Goal: Task Accomplishment & Management: Manage account settings

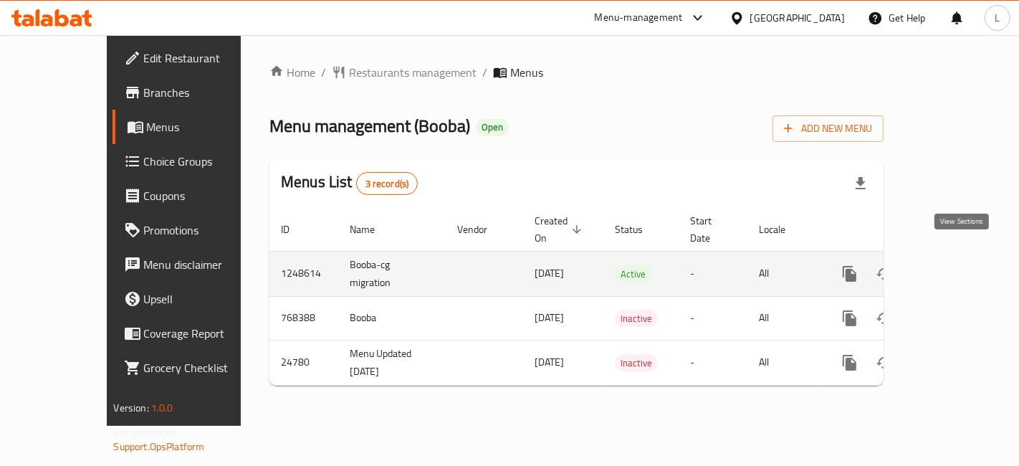
click at [961, 265] on icon "enhanced table" at bounding box center [952, 273] width 17 height 17
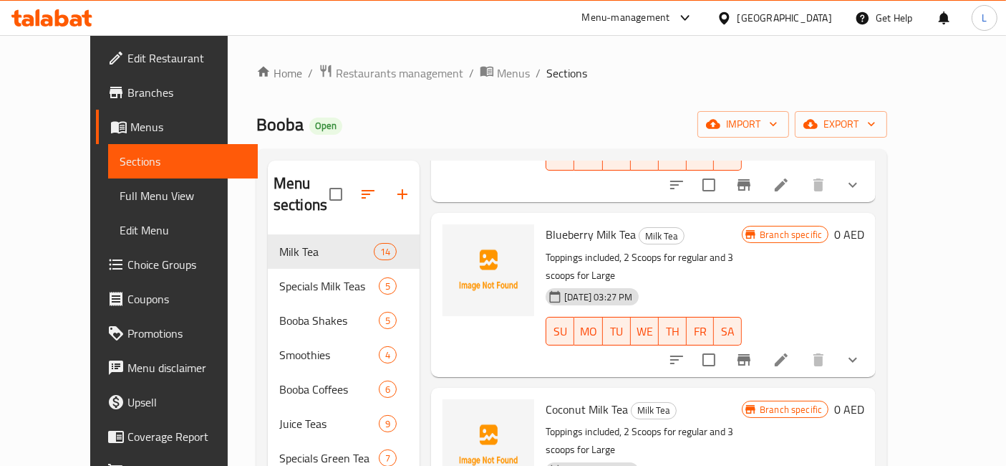
scroll to position [1760, 0]
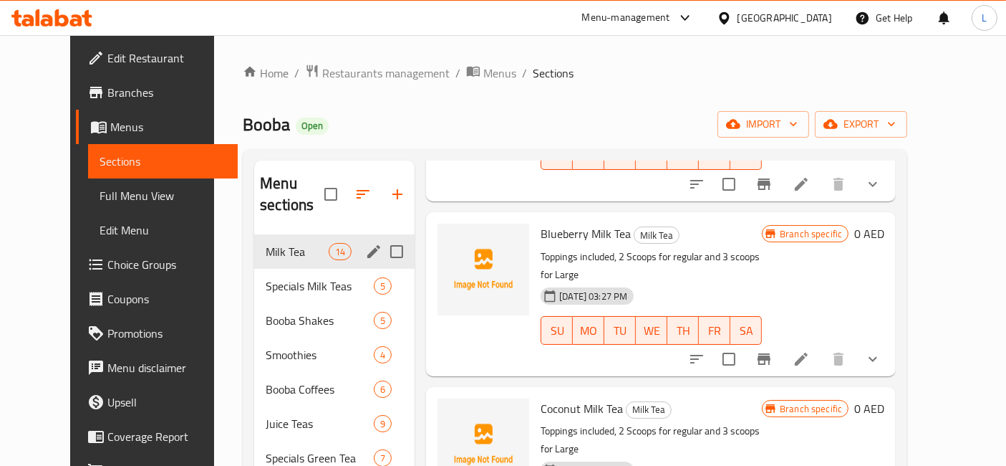
click at [274, 244] on div "Milk Tea 14" at bounding box center [334, 251] width 160 height 34
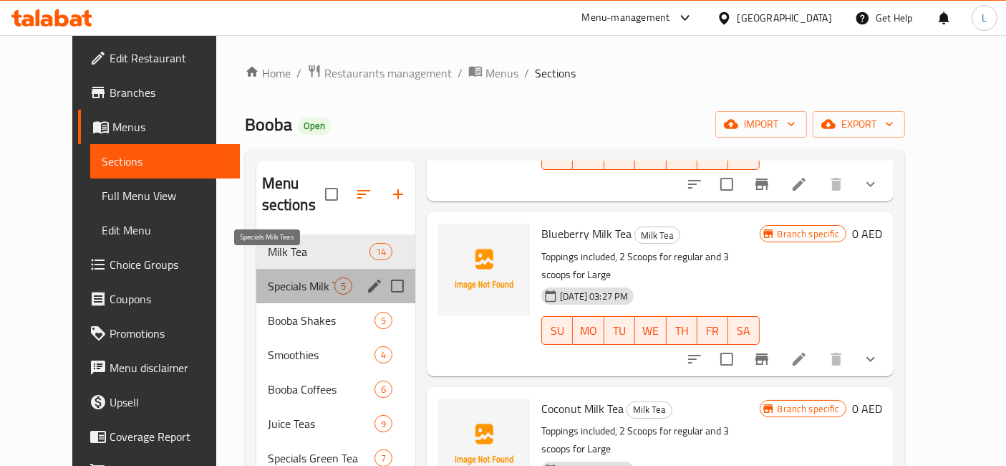
click at [268, 277] on span "Specials Milk Teas" at bounding box center [301, 285] width 67 height 17
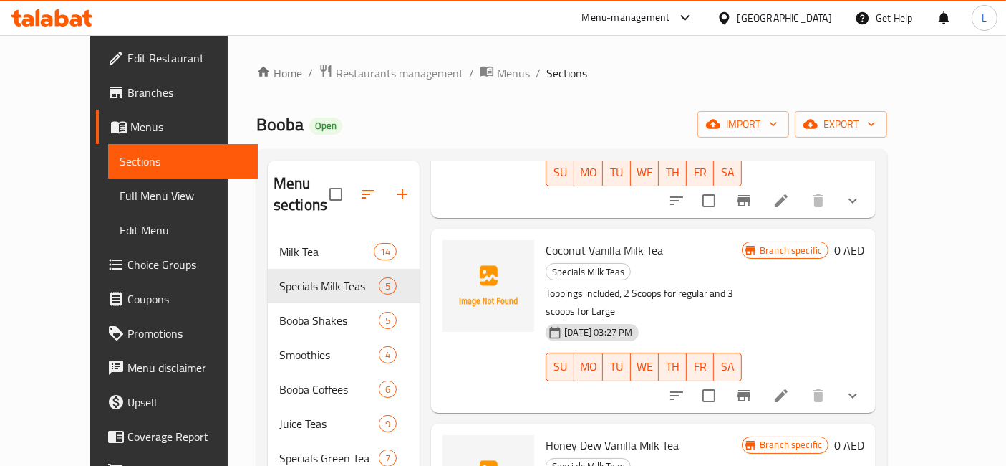
scroll to position [352, 0]
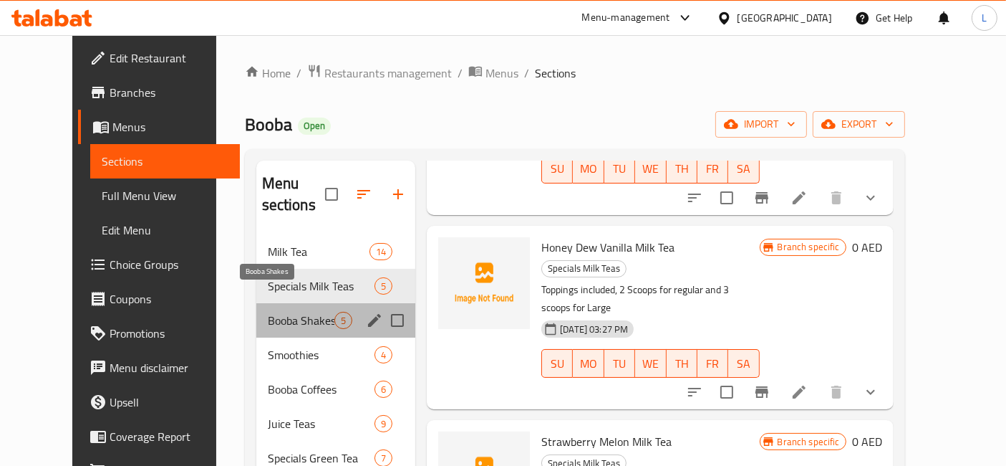
click at [268, 312] on span "Booba Shakes" at bounding box center [301, 320] width 67 height 17
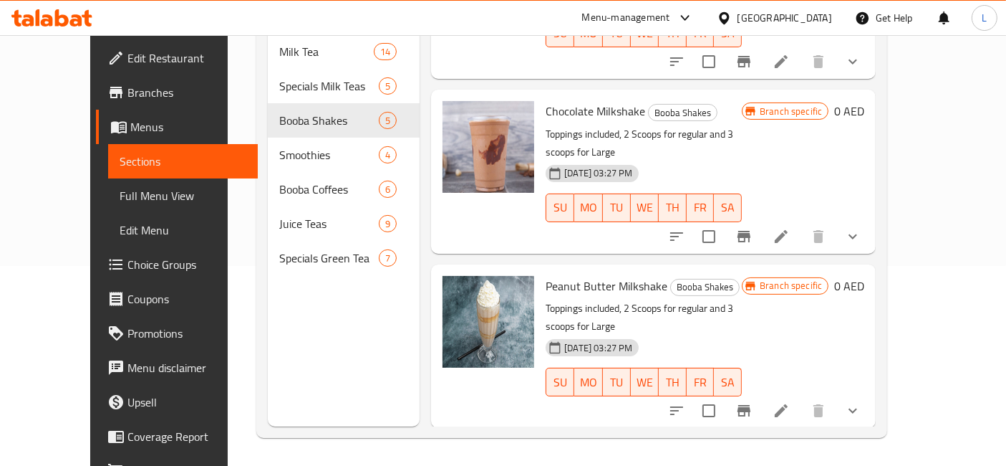
scroll to position [112, 0]
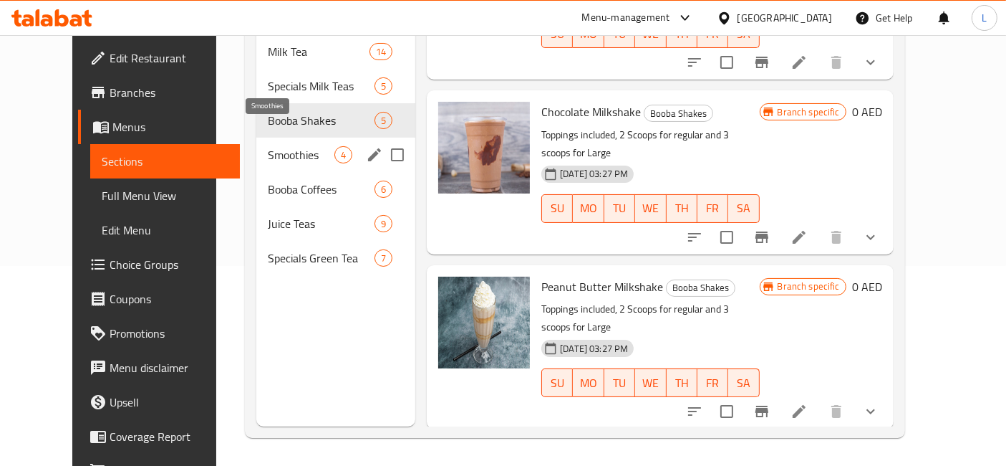
click at [274, 146] on span "Smoothies" at bounding box center [301, 154] width 67 height 17
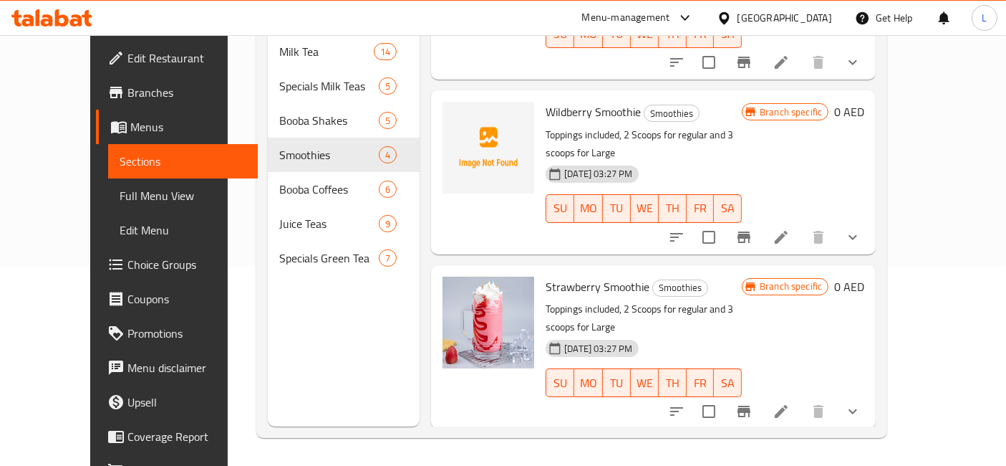
scroll to position [196, 0]
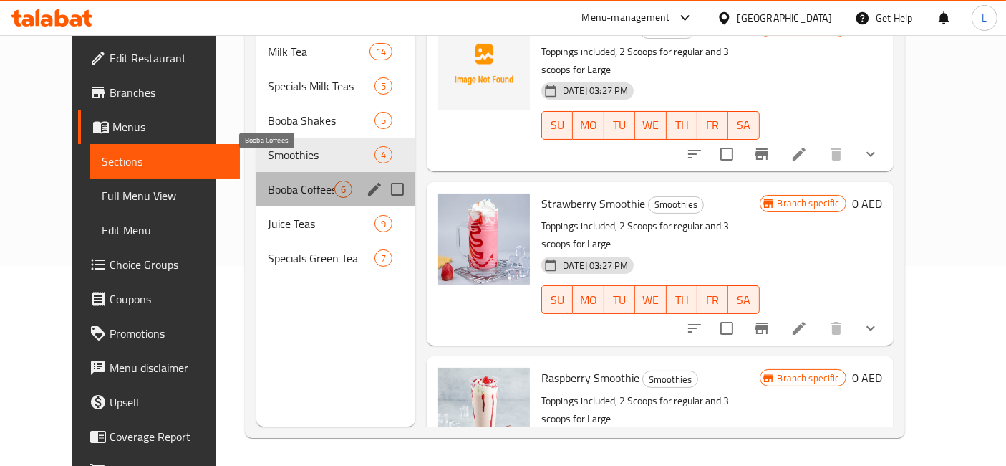
click at [282, 180] on span "Booba Coffees" at bounding box center [301, 188] width 67 height 17
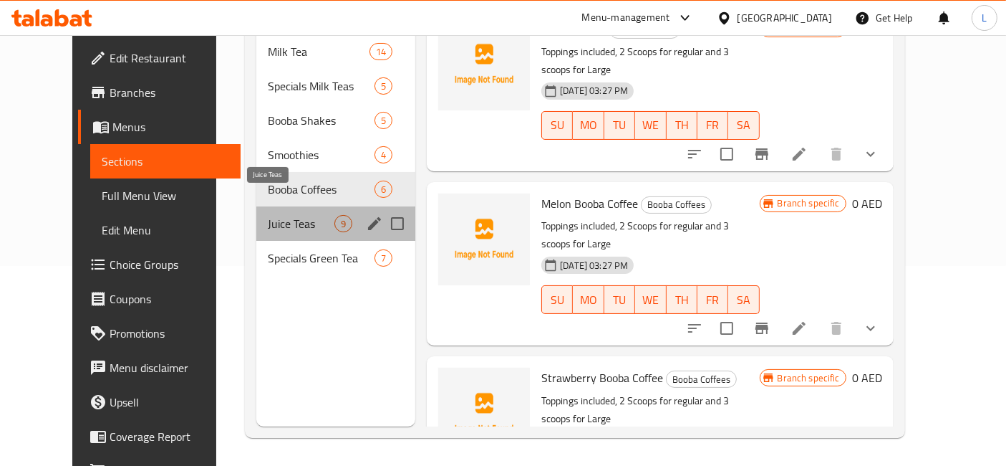
click at [270, 215] on span "Juice Teas" at bounding box center [301, 223] width 67 height 17
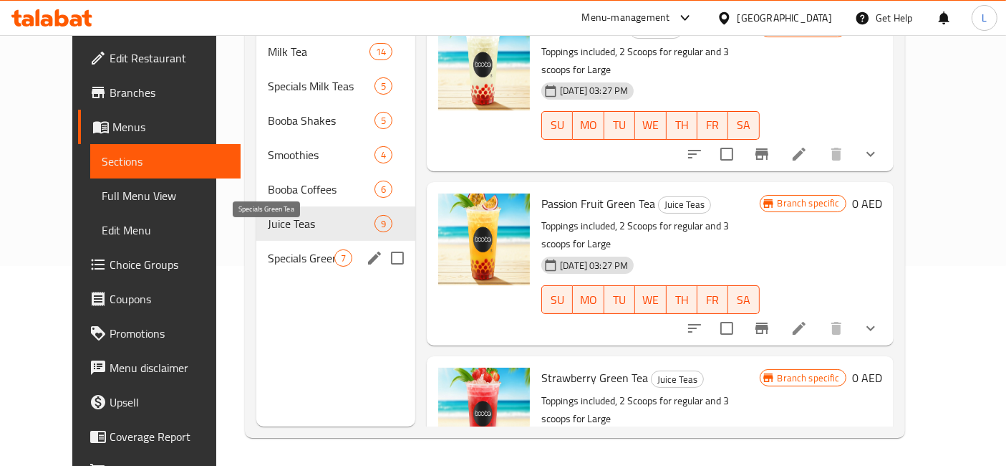
click at [270, 249] on span "Specials Green Tea" at bounding box center [301, 257] width 67 height 17
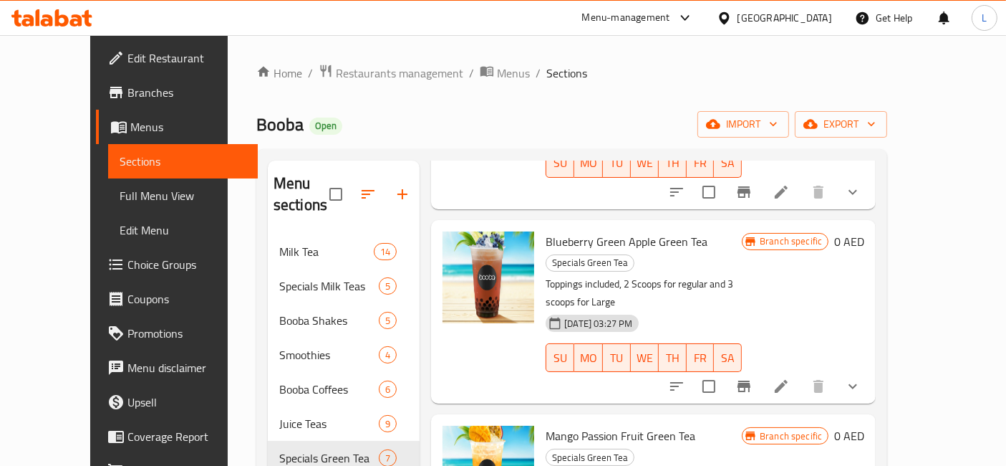
scroll to position [665, 0]
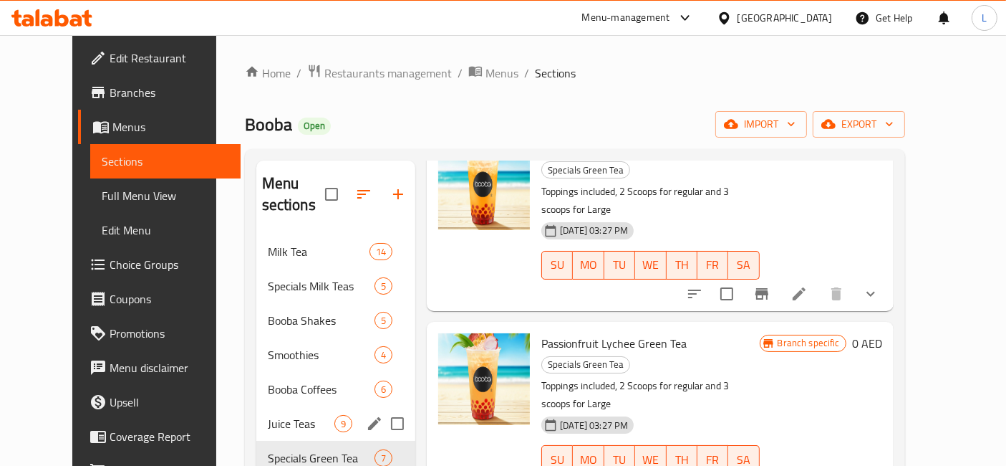
click at [269, 415] on span "Juice Teas" at bounding box center [301, 423] width 67 height 17
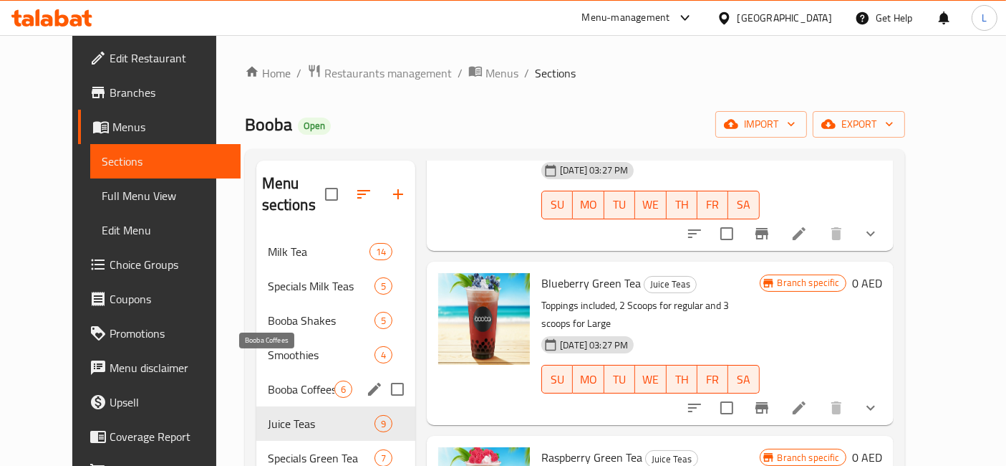
click at [276, 380] on span "Booba Coffees" at bounding box center [301, 388] width 67 height 17
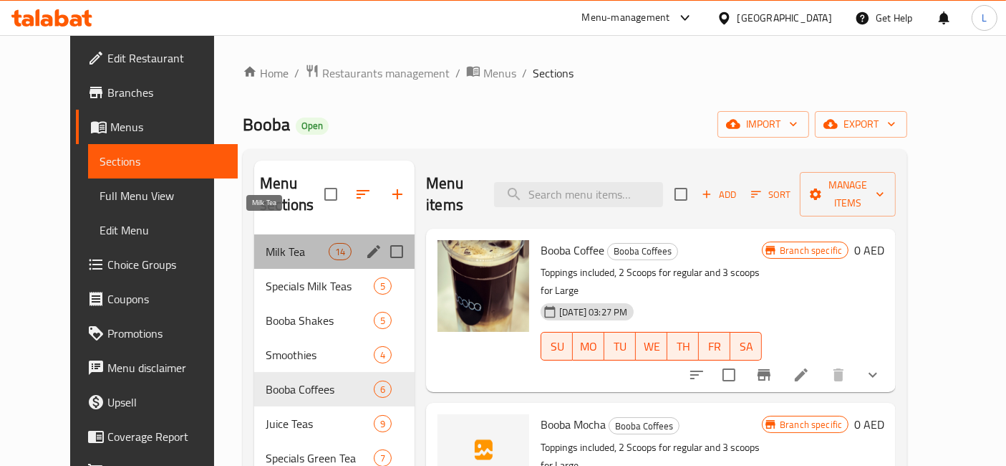
click at [299, 243] on span "Milk Tea" at bounding box center [297, 251] width 63 height 17
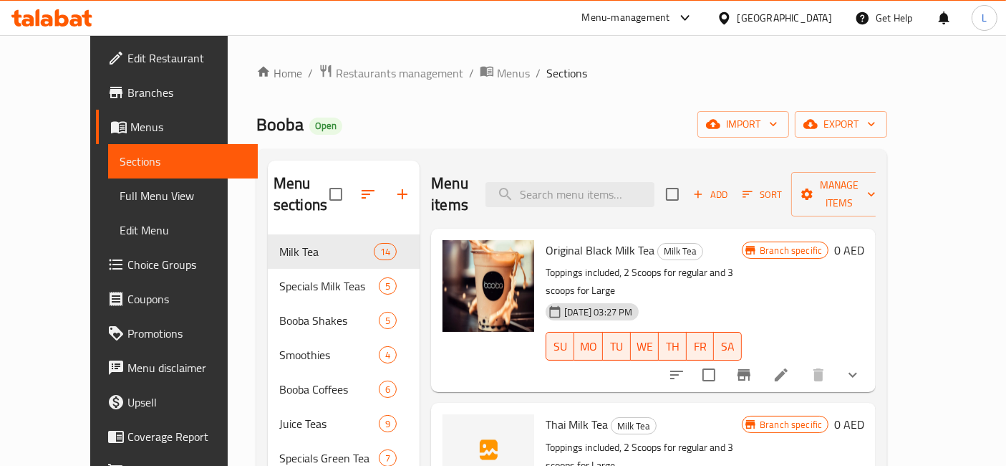
scroll to position [80, 0]
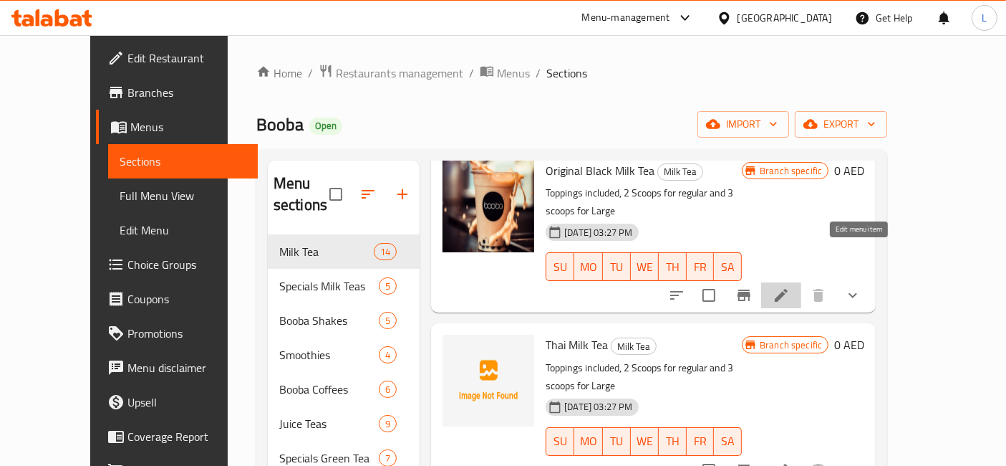
click at [788, 289] on icon at bounding box center [781, 295] width 13 height 13
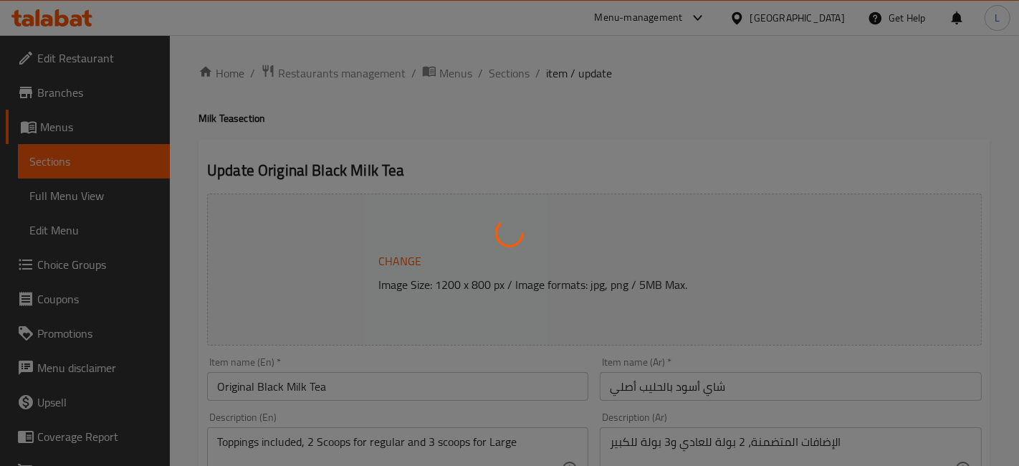
type input "إختيارك من الإضافة الأولى:"
type input "1"
type input "إختيارك من الإضافة الثانية:"
type input "1"
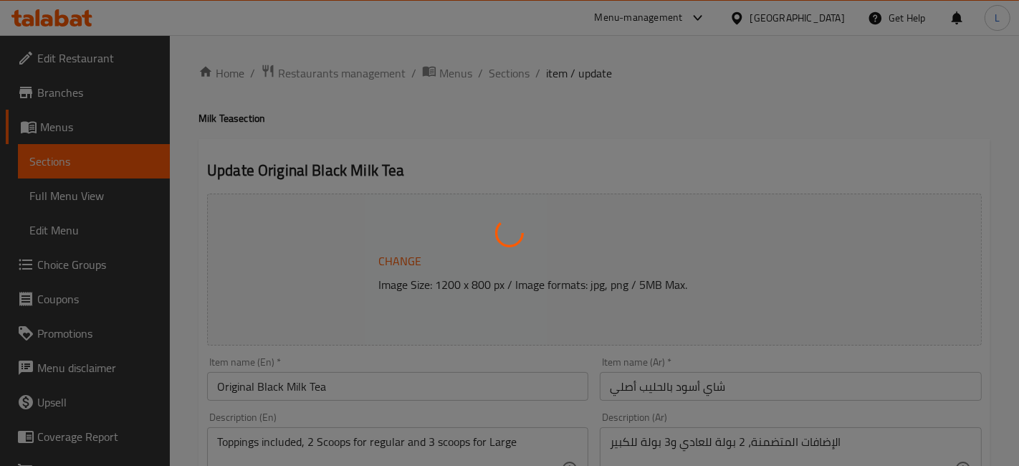
type input "1"
type input "الإضافات:"
type input "0"
type input "إختيارك من نسبة السكر:"
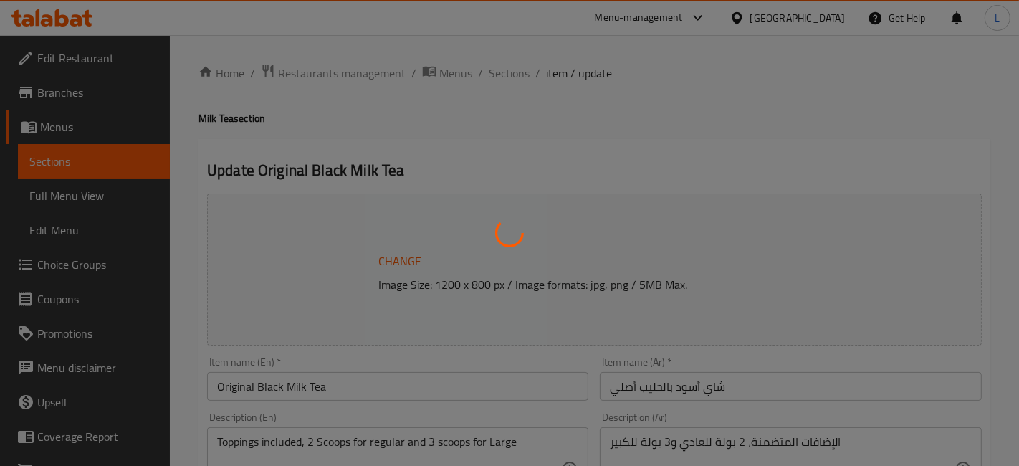
type input "1"
type input "ثلج"
type input "1"
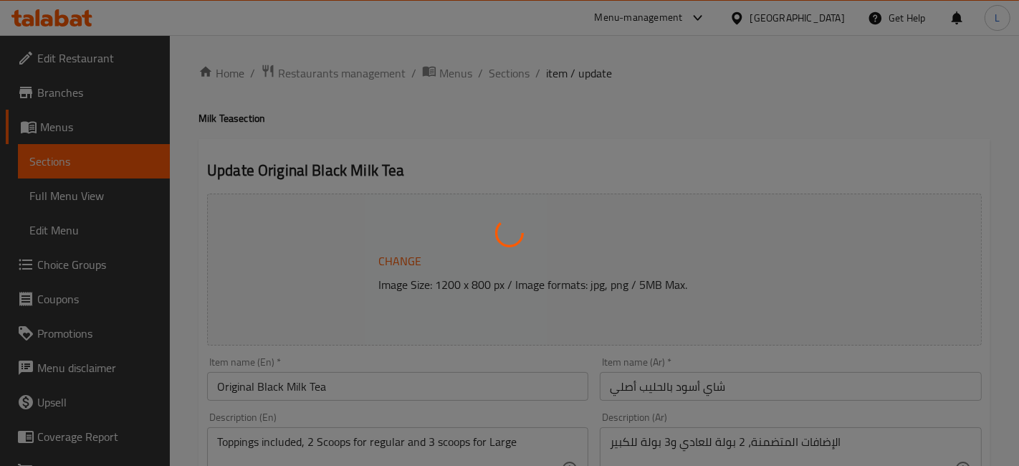
type input "إختيارك من الإضافة الأولى:"
type input "1"
type input "إختيارك من الإضافة الثانية:"
type input "1"
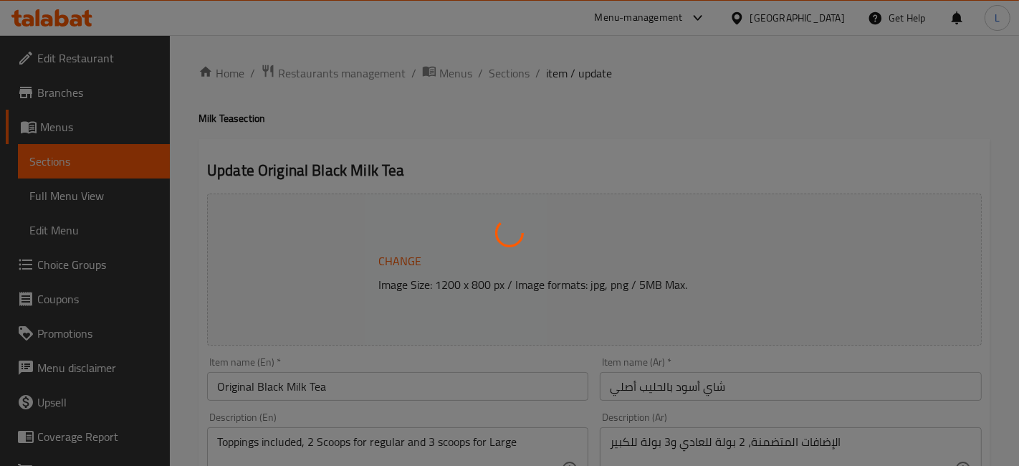
type input "1"
type input "إختيارك من الإضافة الثالثة:"
type input "1"
type input "الإضافات:"
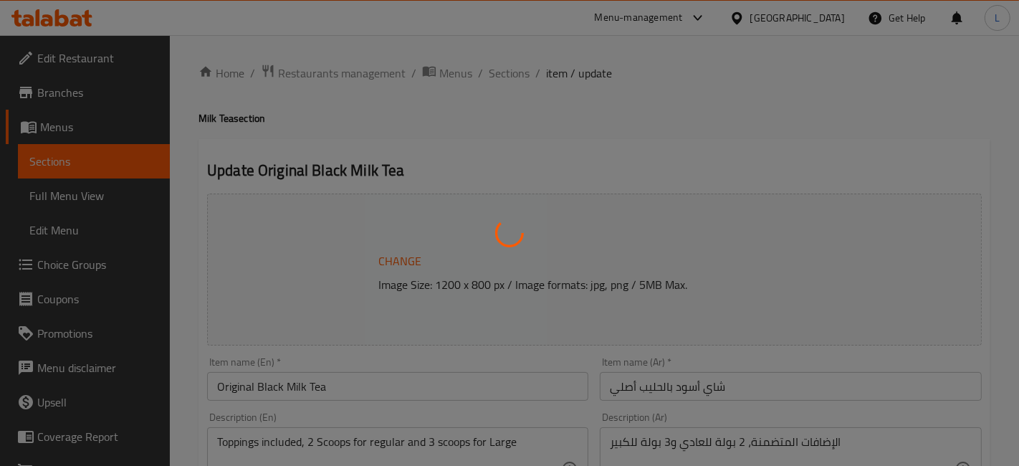
type input "0"
type input "إختيارك من نسبة السكر:"
type input "1"
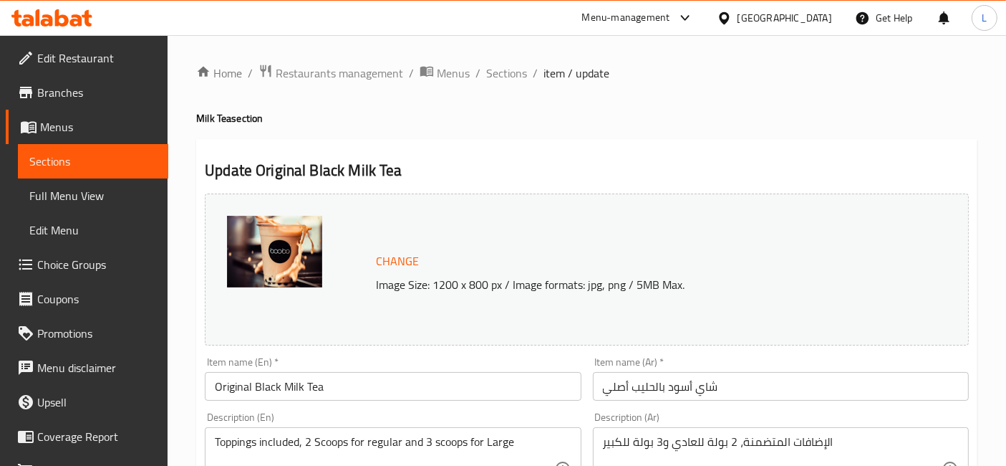
click at [59, 166] on span "Sections" at bounding box center [92, 161] width 127 height 17
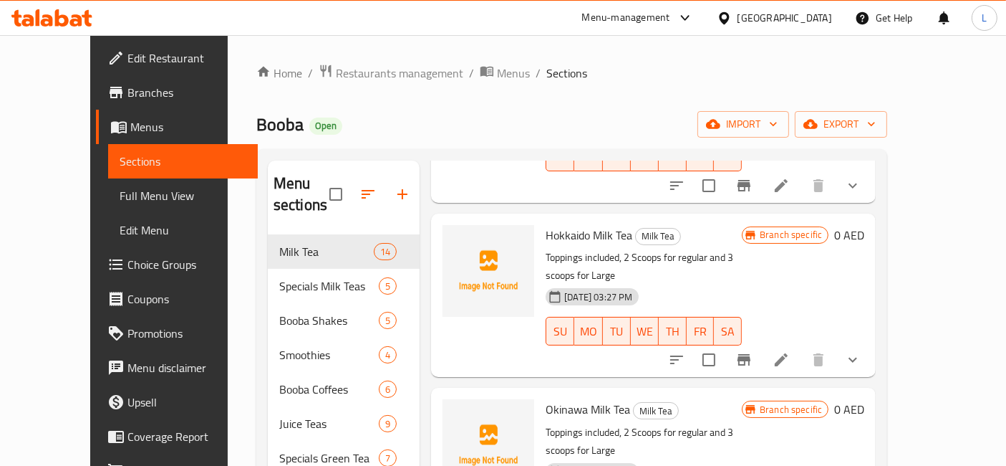
scroll to position [477, 0]
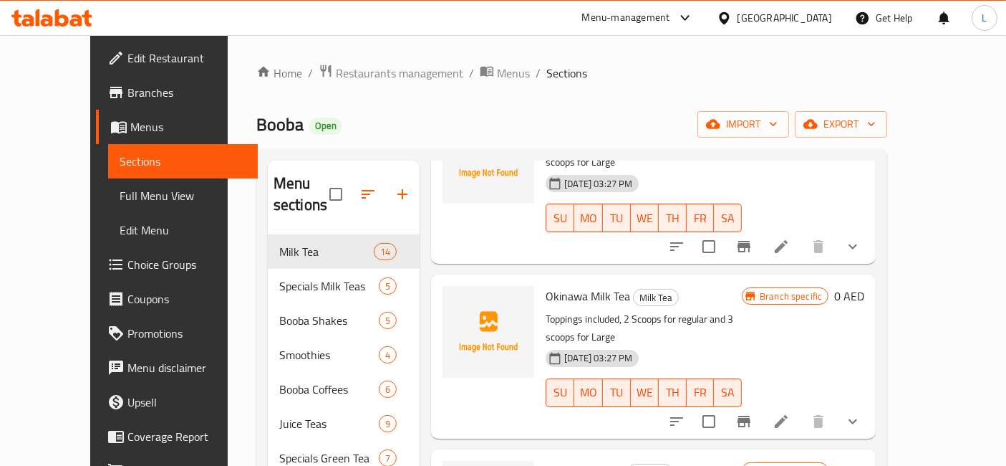
click at [20, 21] on icon at bounding box center [51, 17] width 81 height 17
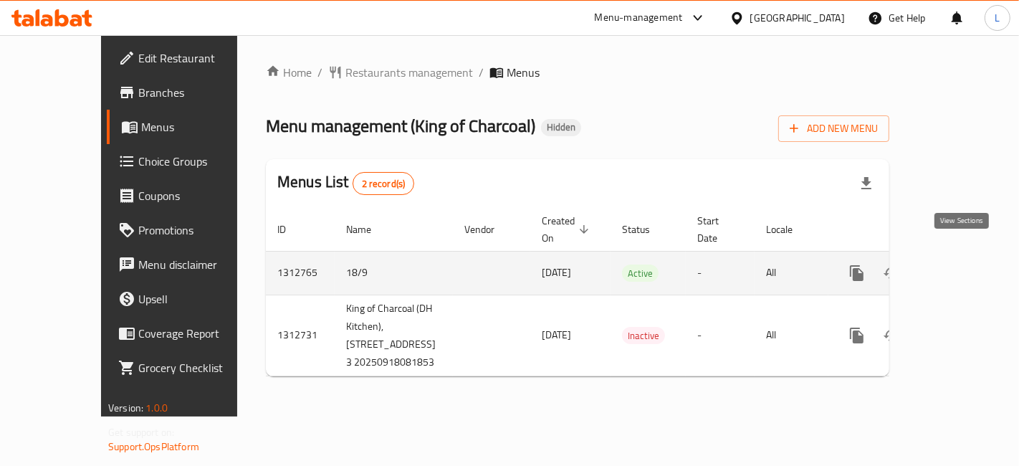
click at [955, 264] on icon "enhanced table" at bounding box center [959, 272] width 17 height 17
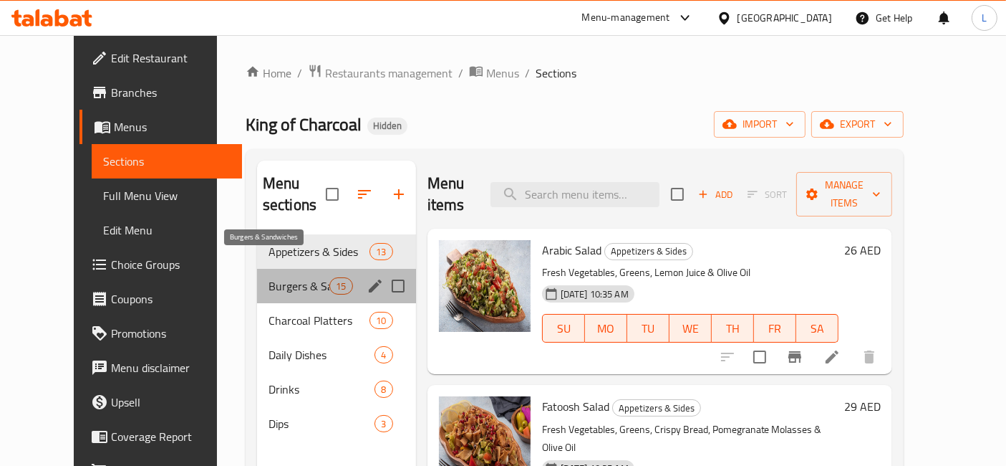
click at [269, 277] on span "Burgers & Sandwiches" at bounding box center [299, 285] width 61 height 17
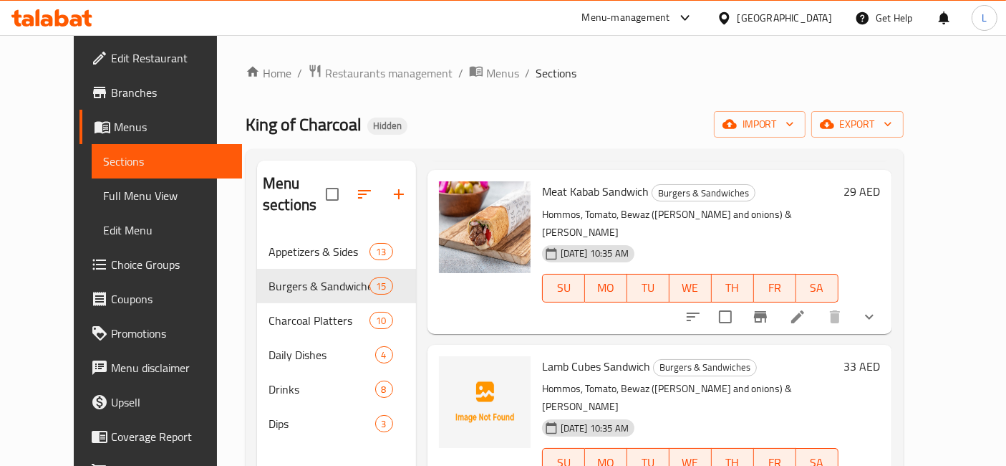
scroll to position [636, 0]
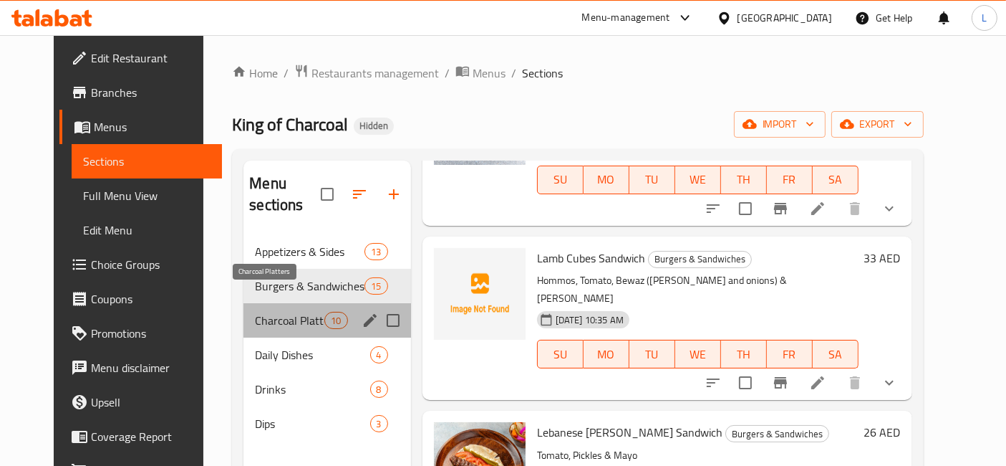
click at [266, 312] on span "Charcoal Platters" at bounding box center [289, 320] width 69 height 17
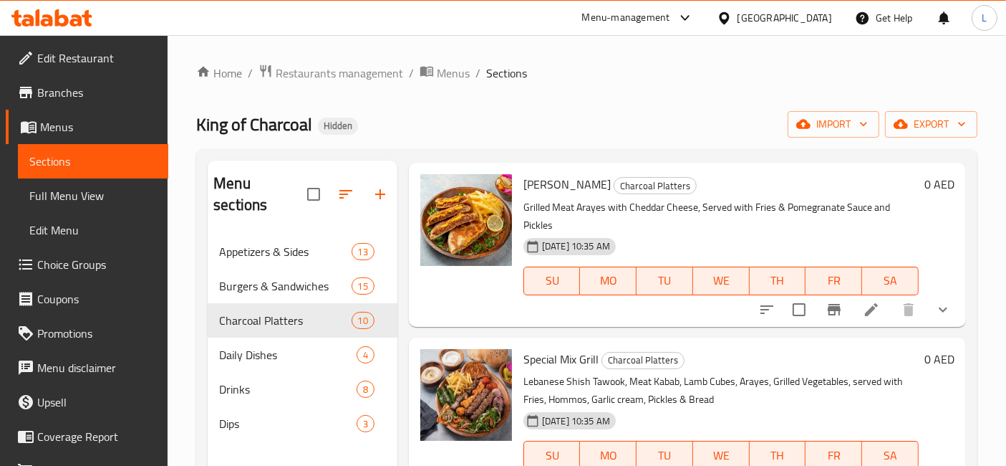
scroll to position [1273, 0]
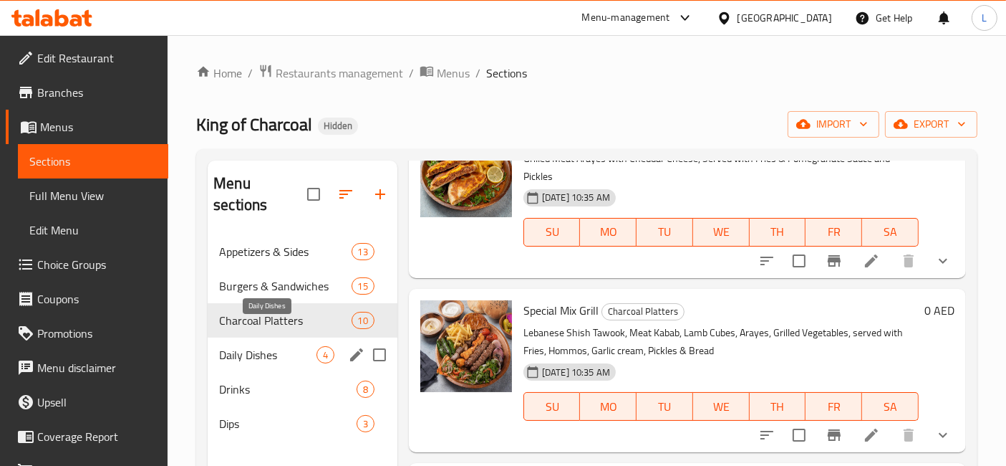
click at [267, 346] on span "Daily Dishes" at bounding box center [267, 354] width 97 height 17
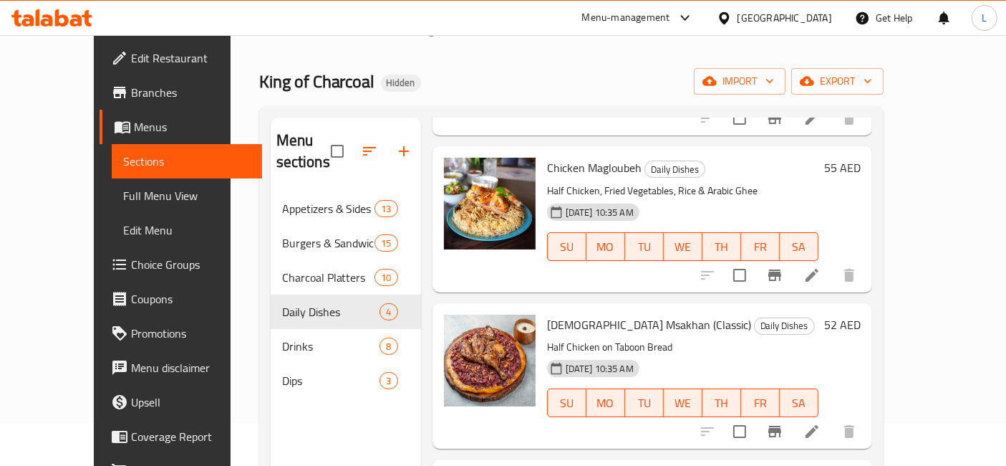
scroll to position [80, 0]
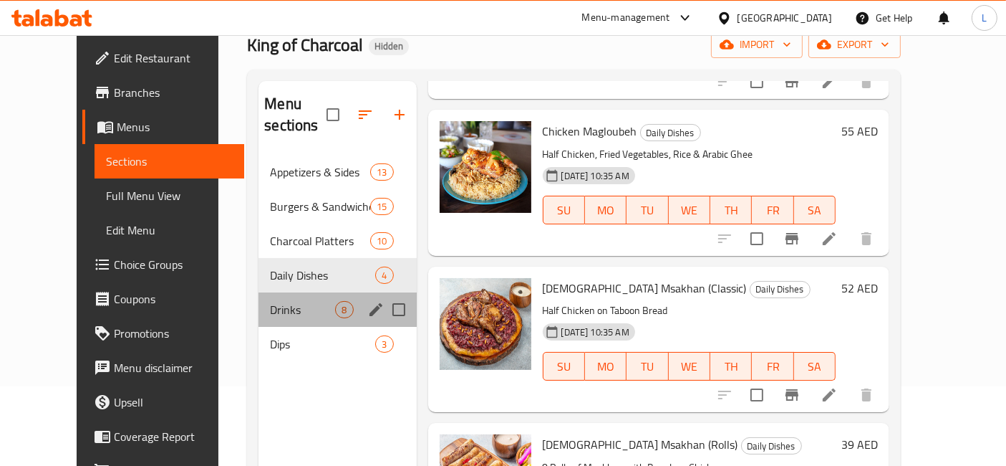
click at [270, 301] on span "Drinks" at bounding box center [302, 309] width 65 height 17
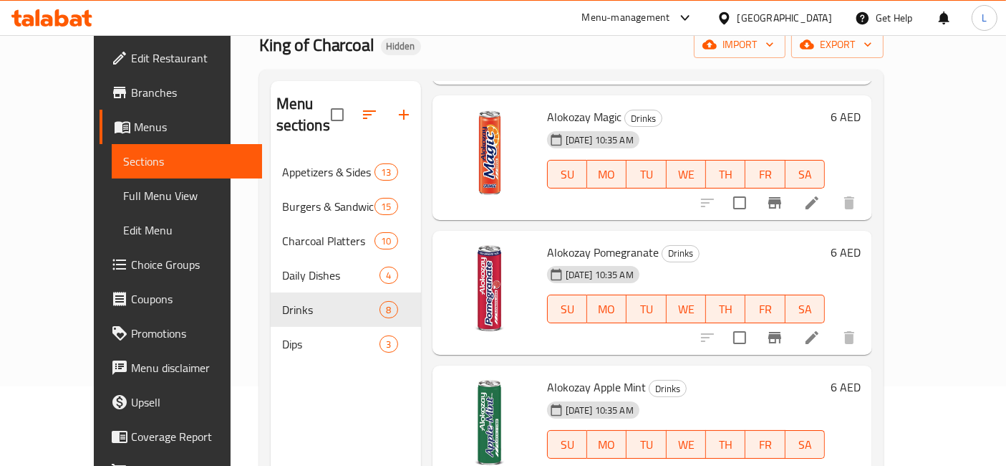
scroll to position [650, 0]
